Goal: Task Accomplishment & Management: Use online tool/utility

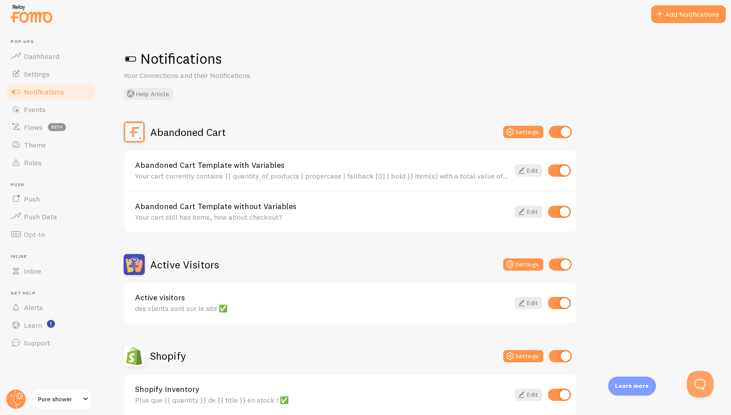
scroll to position [163, 0]
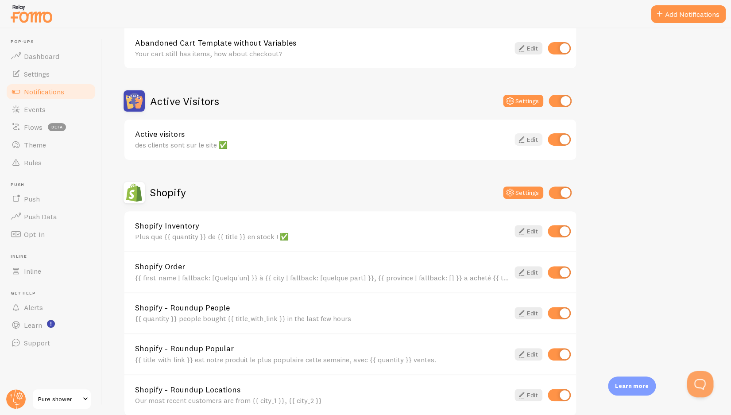
click at [536, 142] on link "Edit" at bounding box center [528, 139] width 28 height 12
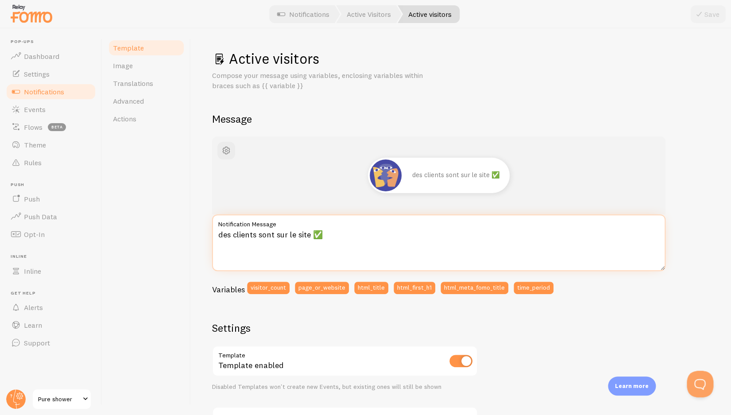
click at [236, 234] on textarea "des clients sont sur le site ✅" at bounding box center [438, 242] width 453 height 57
drag, startPoint x: 332, startPoint y: 233, endPoint x: 212, endPoint y: 233, distance: 120.4
click at [212, 233] on textarea "des clients sont sur le site ✅" at bounding box center [438, 242] width 453 height 57
click at [308, 235] on textarea "des clients sont sur le site ✅" at bounding box center [438, 242] width 453 height 57
drag, startPoint x: 325, startPoint y: 235, endPoint x: 211, endPoint y: 229, distance: 114.4
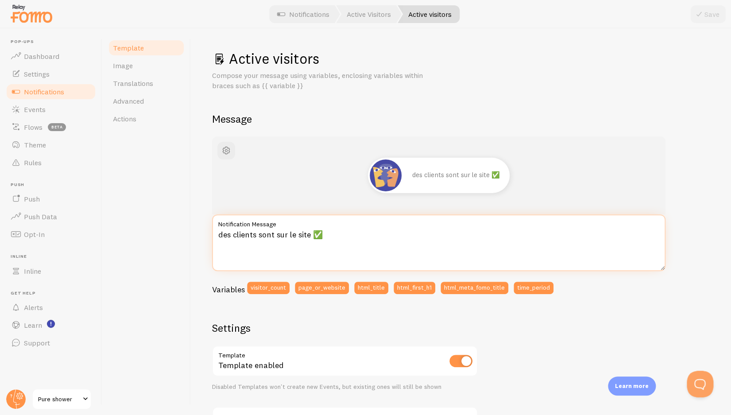
click at [212, 229] on textarea "des clients sont sur le site ✅" at bounding box center [438, 242] width 453 height 57
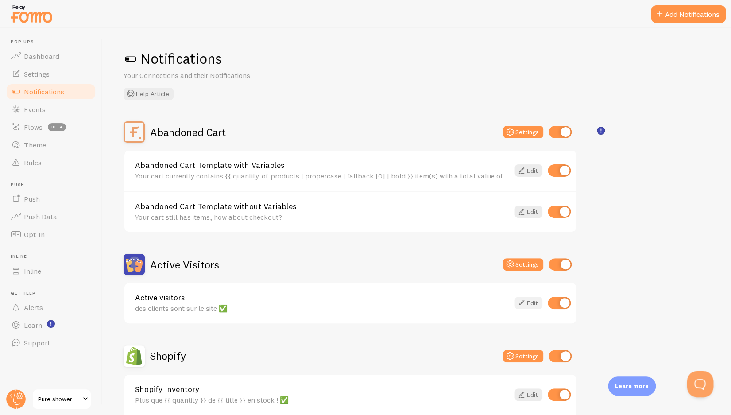
click at [517, 305] on icon at bounding box center [521, 302] width 11 height 11
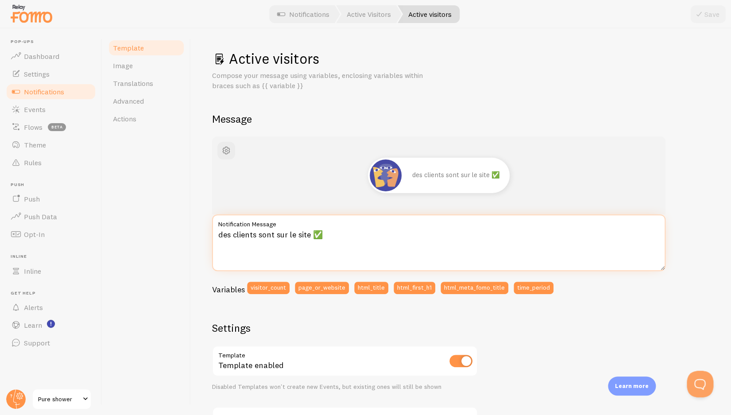
drag, startPoint x: 343, startPoint y: 238, endPoint x: 193, endPoint y: 232, distance: 149.8
click at [212, 232] on textarea "des clients sont sur le site ✅" at bounding box center [438, 242] width 453 height 57
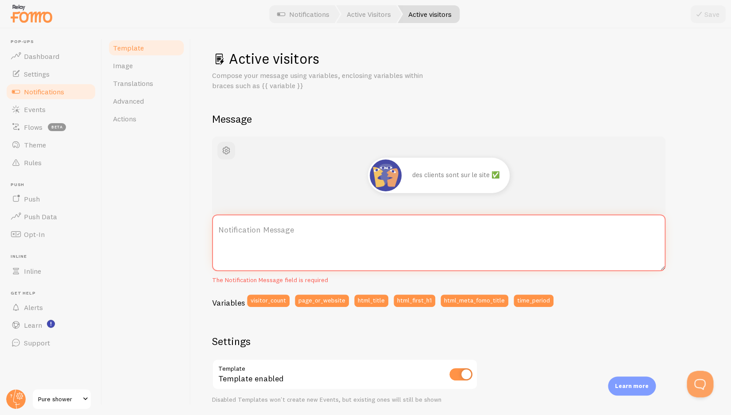
paste textarea "🔥 {{ count }} visiteurs regardent nos produits en ce moment — ne manquez pas vo…"
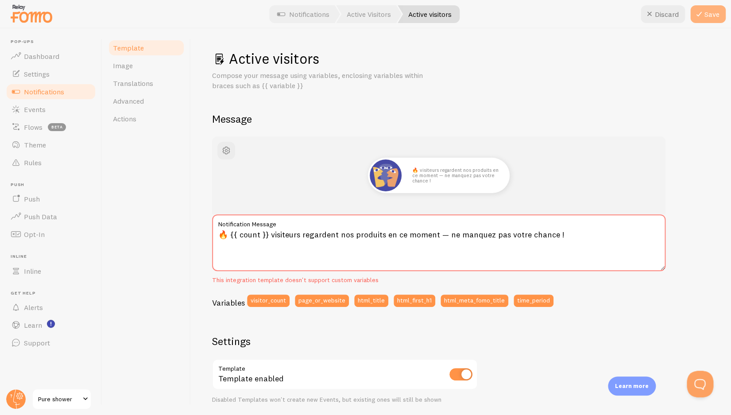
click at [699, 20] on button "Save" at bounding box center [707, 14] width 35 height 18
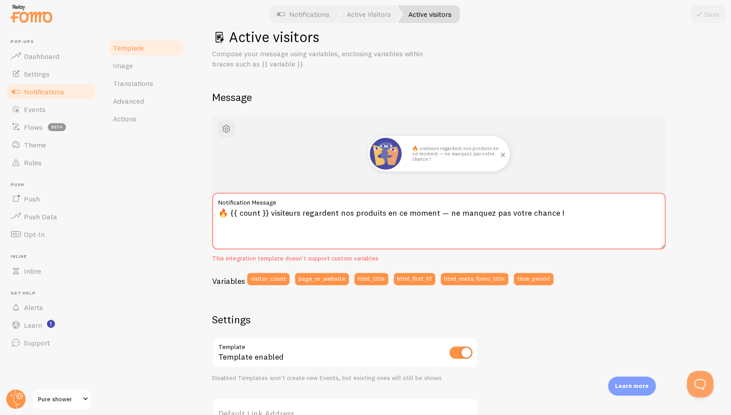
scroll to position [18, 0]
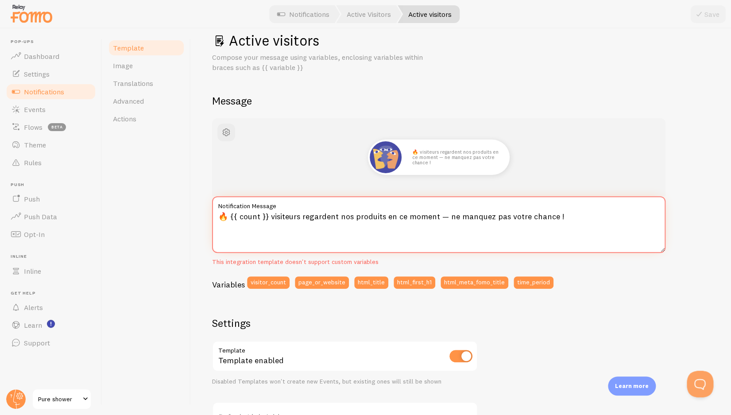
drag, startPoint x: 266, startPoint y: 218, endPoint x: 232, endPoint y: 220, distance: 33.7
click at [232, 220] on textarea "🔥 {{ count }} visiteurs regardent nos produits en ce moment — ne manquez pas vo…" at bounding box center [438, 224] width 453 height 57
drag, startPoint x: 232, startPoint y: 220, endPoint x: 246, endPoint y: 217, distance: 13.5
click at [246, 217] on textarea "🔥 {{ count }} visiteurs regardent nos produits en ce moment — ne manquez pas vo…" at bounding box center [438, 224] width 453 height 57
drag, startPoint x: 266, startPoint y: 217, endPoint x: 232, endPoint y: 220, distance: 34.3
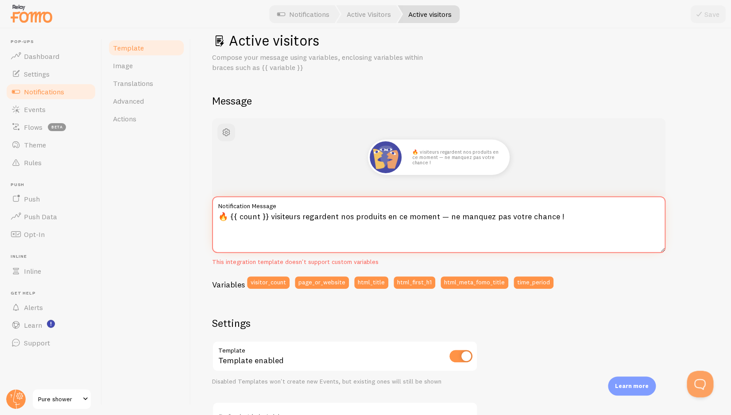
click at [230, 219] on textarea "🔥 {{ count }} visiteurs regardent nos produits en ce moment — ne manquez pas vo…" at bounding box center [438, 224] width 453 height 57
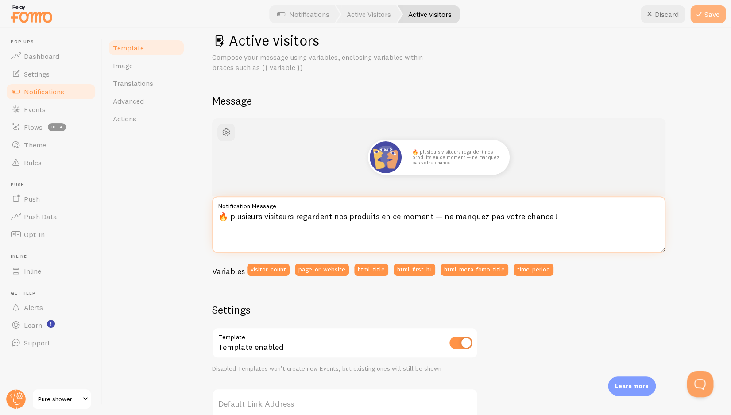
type textarea "🔥 plusieurs visiteurs regardent nos produits en ce moment — ne manquez pas votr…"
click at [710, 7] on button "Save" at bounding box center [707, 14] width 35 height 18
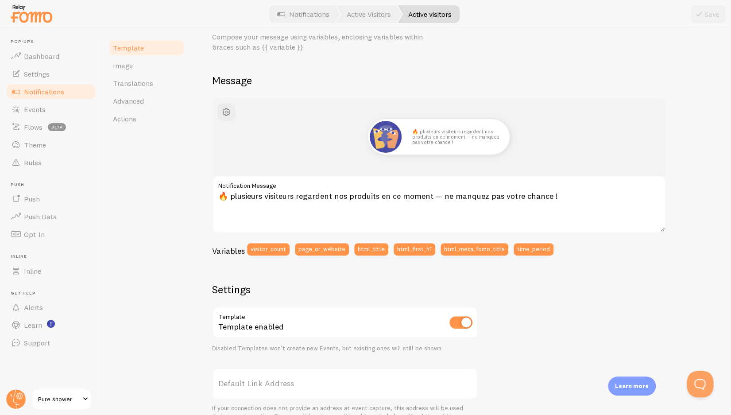
scroll to position [0, 0]
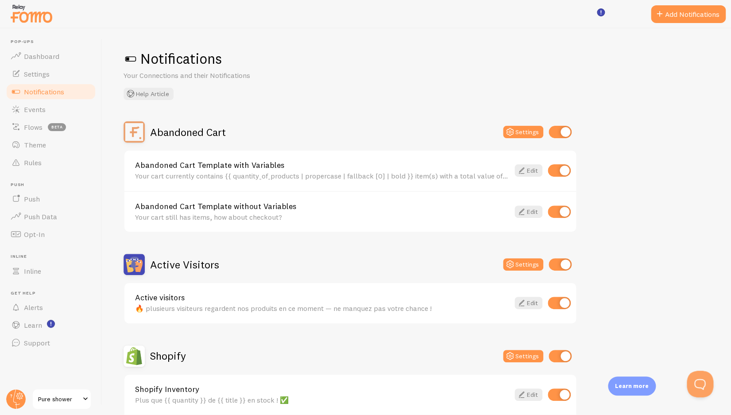
scroll to position [298, 0]
